Goal: Information Seeking & Learning: Learn about a topic

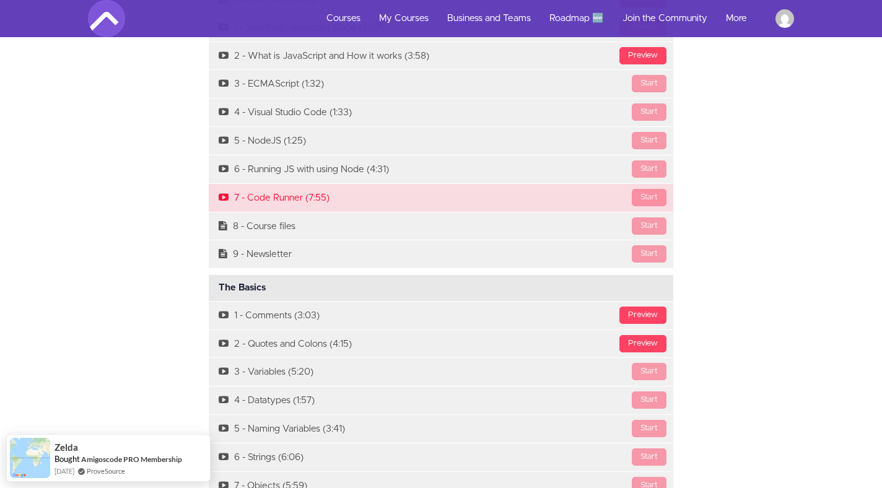
scroll to position [1177, 0]
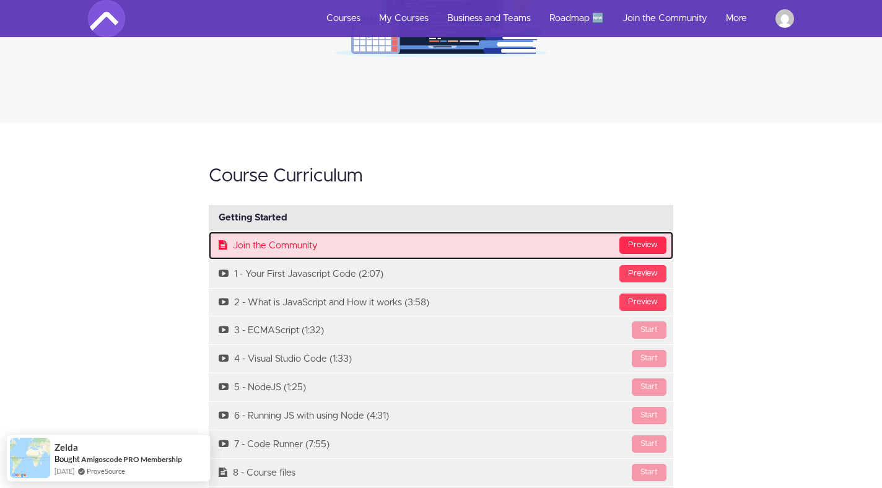
click at [631, 243] on div "Preview" at bounding box center [643, 245] width 47 height 17
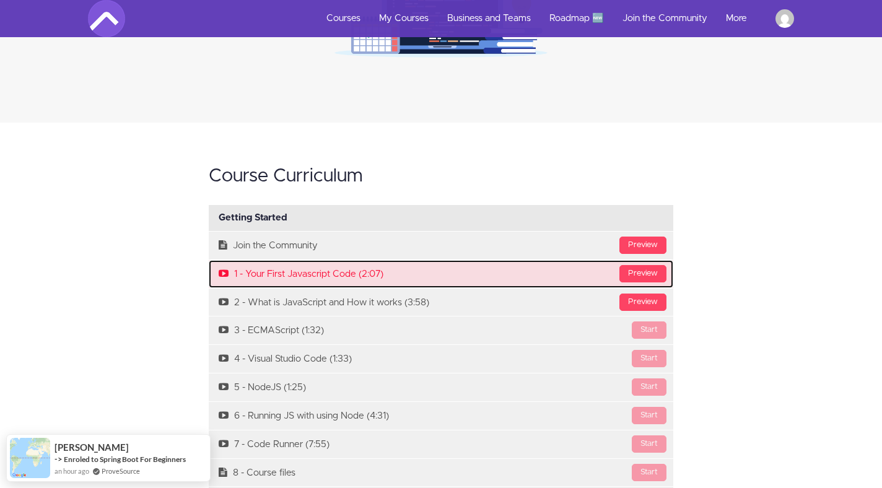
click at [268, 260] on link "Preview 1 - Your First Javascript Code (2:07)" at bounding box center [441, 274] width 465 height 28
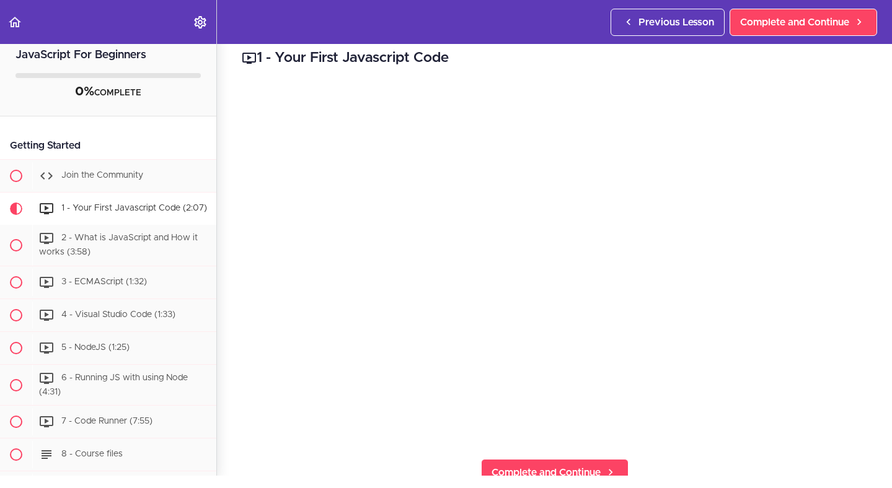
scroll to position [321, 0]
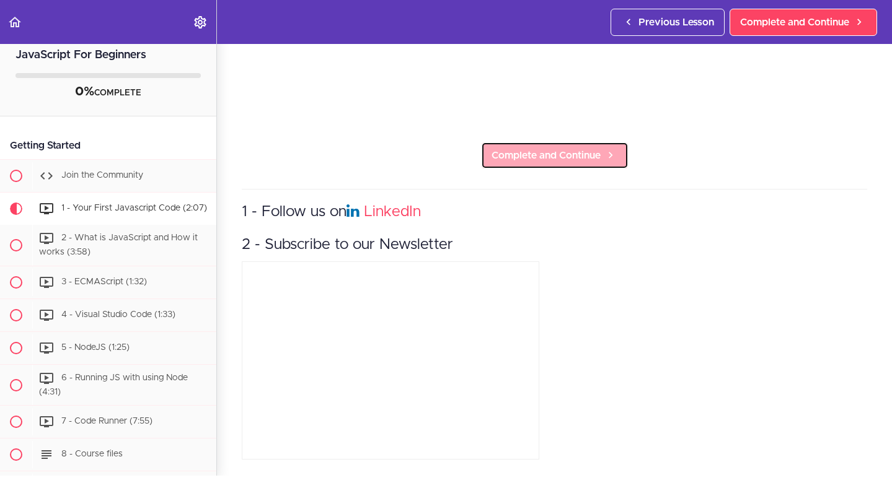
click at [530, 142] on link "Complete and Continue" at bounding box center [554, 155] width 147 height 27
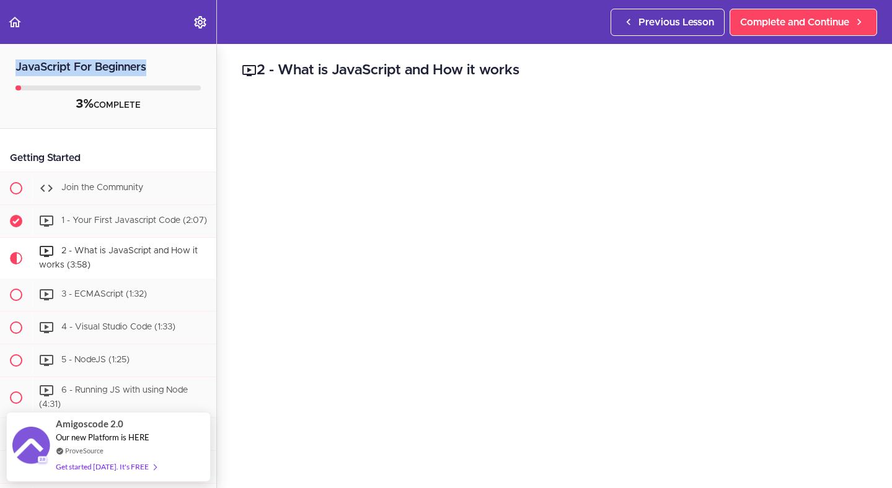
drag, startPoint x: 11, startPoint y: 64, endPoint x: 153, endPoint y: 72, distance: 142.1
click at [153, 72] on h2 "JavaScript For Beginners" at bounding box center [108, 60] width 216 height 32
